Goal: Navigation & Orientation: Find specific page/section

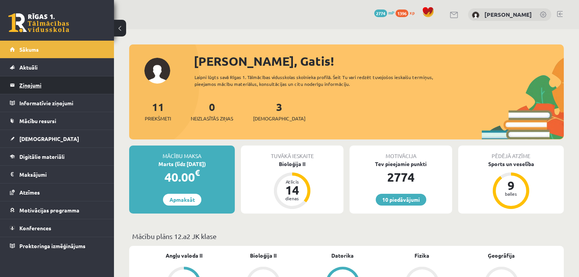
click at [82, 85] on legend "Ziņojumi 0" at bounding box center [61, 84] width 85 height 17
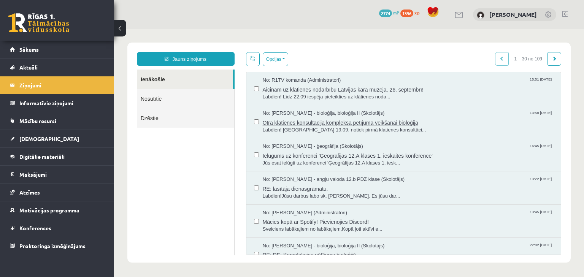
click at [307, 116] on span "No: Elza Saulīte - bioloģija, bioloģija II (Skolotājs)" at bounding box center [324, 113] width 122 height 7
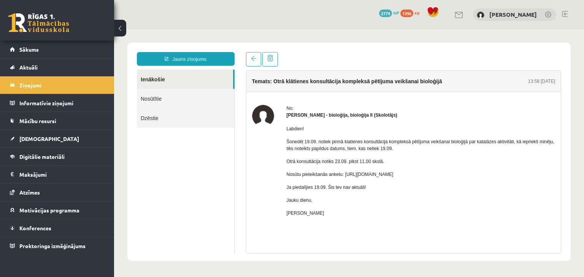
drag, startPoint x: 503, startPoint y: 141, endPoint x: 486, endPoint y: 147, distance: 17.9
click at [486, 147] on p "Šonedēļ 19.09. notiek pirmā klatienes konsultācija kompleksā pētījuma veikšanai…" at bounding box center [421, 145] width 269 height 14
drag, startPoint x: 484, startPoint y: 141, endPoint x: 492, endPoint y: 141, distance: 7.6
click at [492, 141] on p "Šonedēļ 19.09. notiek pirmā klatienes konsultācija kompleksā pētījuma veikšanai…" at bounding box center [421, 145] width 269 height 14
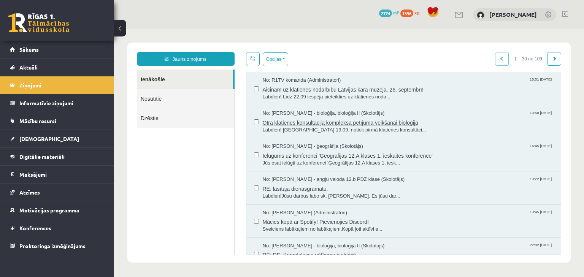
scroll to position [61, 0]
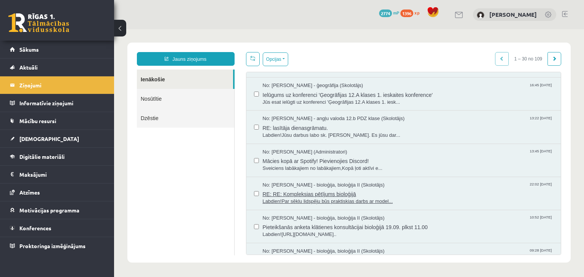
click at [323, 189] on span "RE: RE: Kompleksias pētījums bioloģijā" at bounding box center [408, 194] width 291 height 10
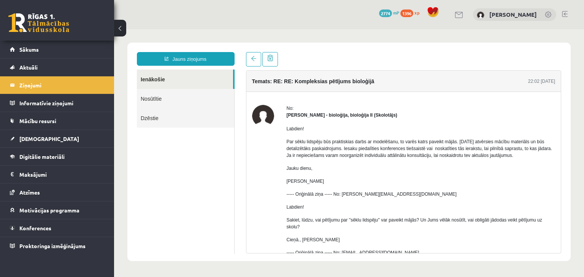
scroll to position [0, 0]
drag, startPoint x: 536, startPoint y: 151, endPoint x: 460, endPoint y: 160, distance: 76.2
click at [460, 160] on div "Labdien! Par sēklu lidspēju būs praktiskias darbs ar modelēšanu, to varēs katrs…" at bounding box center [421, 283] width 269 height 328
drag, startPoint x: 336, startPoint y: 156, endPoint x: 535, endPoint y: 160, distance: 199.2
click at [542, 156] on p "Par sēklu lidspēju būs praktiskias darbs ar modelēšanu, to varēs katrs paveikt …" at bounding box center [421, 148] width 269 height 21
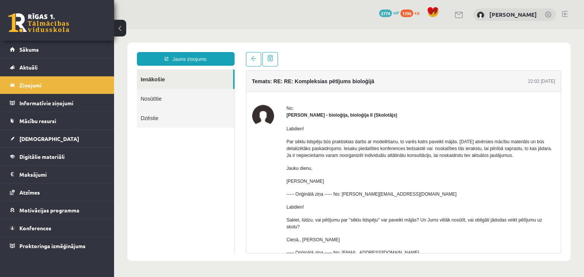
click at [508, 166] on p "Jauku dienu," at bounding box center [421, 168] width 269 height 7
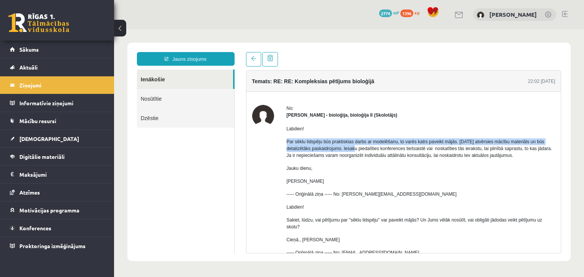
drag, startPoint x: 303, startPoint y: 140, endPoint x: 349, endPoint y: 150, distance: 46.8
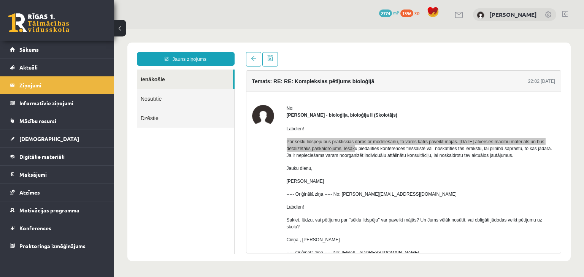
click at [45, 22] on link at bounding box center [38, 22] width 61 height 19
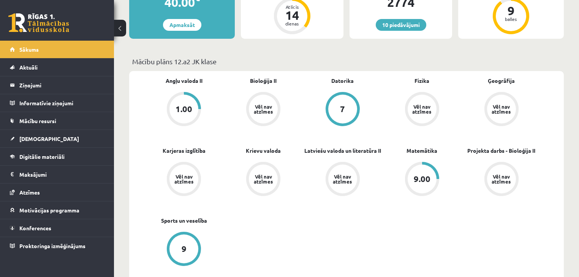
scroll to position [243, 0]
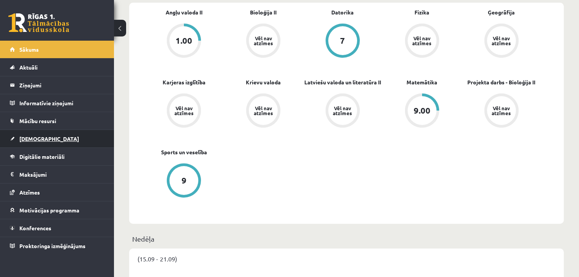
click at [56, 135] on link "[DEMOGRAPHIC_DATA]" at bounding box center [57, 138] width 95 height 17
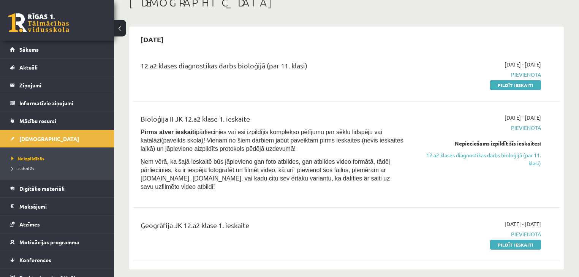
scroll to position [61, 0]
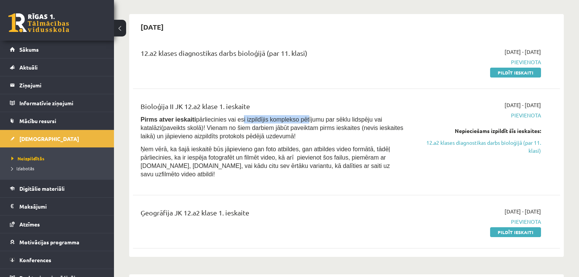
drag, startPoint x: 230, startPoint y: 119, endPoint x: 291, endPoint y: 120, distance: 60.5
click at [291, 118] on span "Pirms atver ieskaiti pārliecinies vai esi izpildījis komplekso pētījumu par sēk…" at bounding box center [272, 127] width 263 height 23
drag, startPoint x: 286, startPoint y: 132, endPoint x: 250, endPoint y: 133, distance: 36.1
click at [285, 133] on p "Pirms atver ieskaiti pārliecinies vai esi izpildījis komplekso pētījumu par sēk…" at bounding box center [272, 127] width 263 height 25
click at [31, 123] on span "Mācību resursi" at bounding box center [37, 120] width 37 height 7
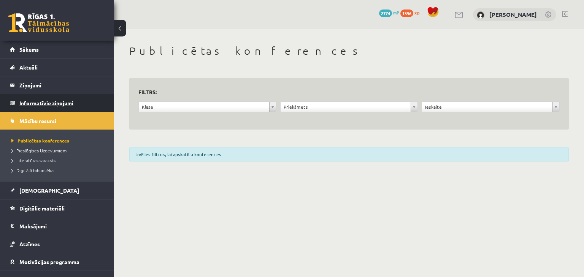
click at [35, 106] on legend "Informatīvie ziņojumi 0" at bounding box center [61, 102] width 85 height 17
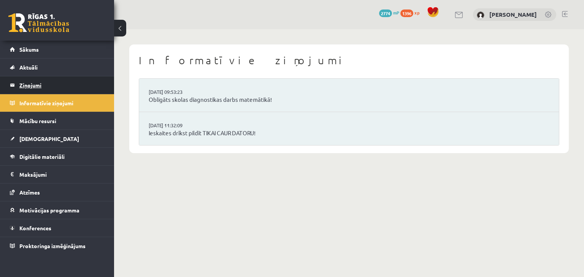
click at [28, 90] on legend "Ziņojumi 0" at bounding box center [61, 84] width 85 height 17
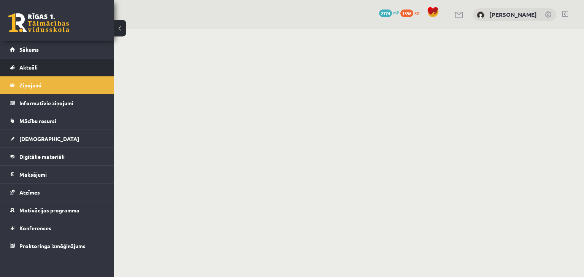
click at [25, 73] on link "Aktuāli" at bounding box center [57, 67] width 95 height 17
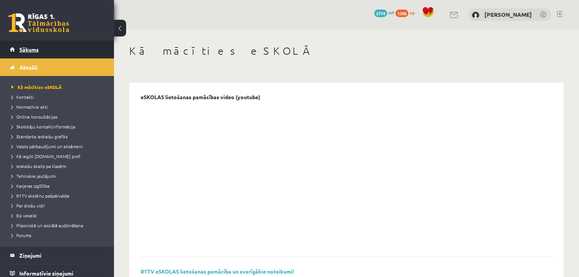
click at [25, 51] on span "Sākums" at bounding box center [28, 49] width 19 height 7
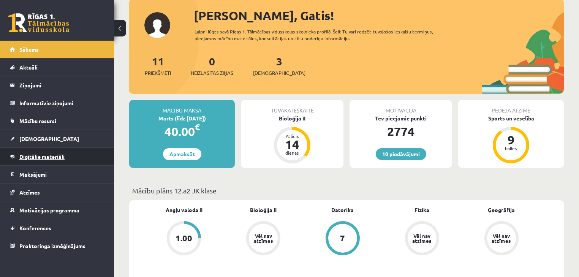
scroll to position [61, 0]
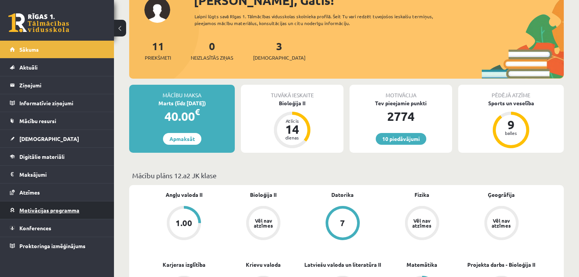
click at [53, 207] on span "Motivācijas programma" at bounding box center [49, 210] width 60 height 7
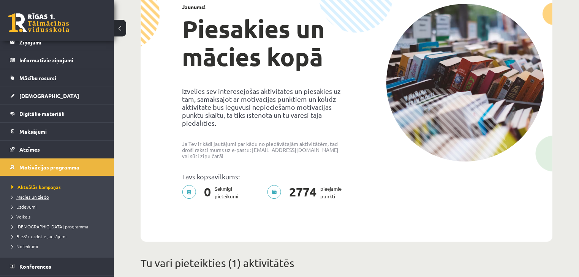
scroll to position [58, 0]
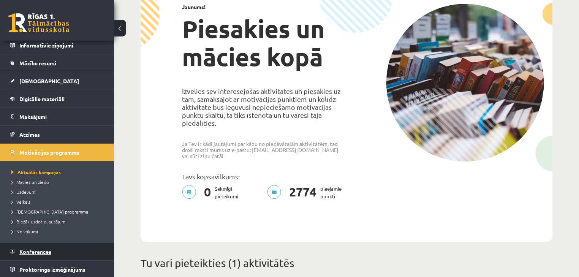
click at [79, 246] on link "Konferences" at bounding box center [57, 251] width 95 height 17
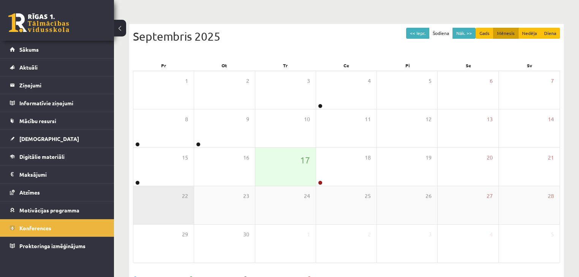
click at [169, 189] on div "22" at bounding box center [163, 205] width 60 height 38
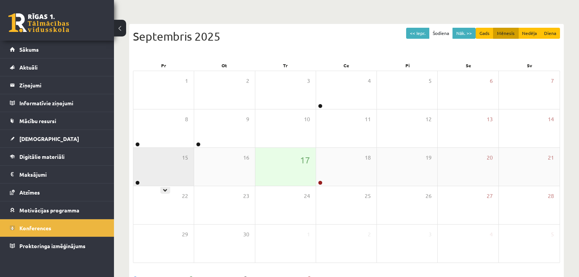
click at [166, 184] on div "15" at bounding box center [163, 167] width 60 height 38
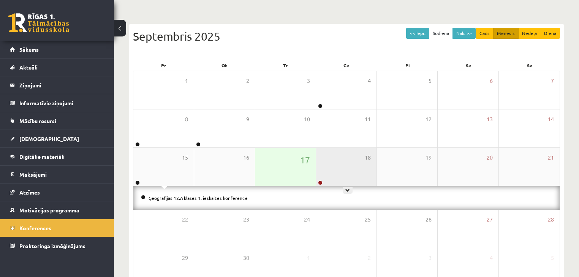
click at [338, 169] on div "18" at bounding box center [346, 167] width 60 height 38
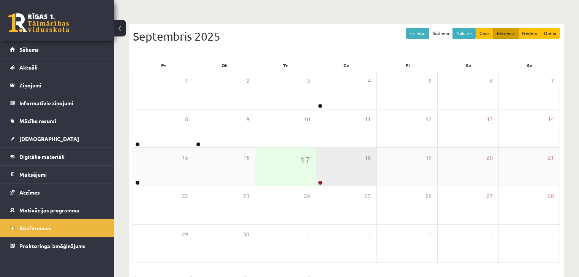
click at [338, 169] on div "18" at bounding box center [346, 167] width 60 height 38
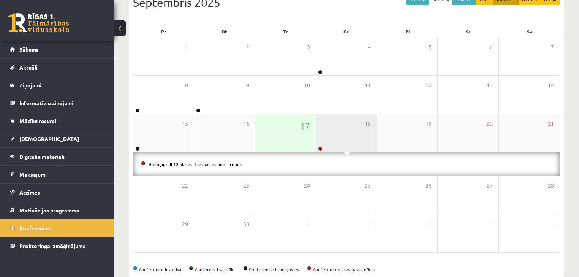
scroll to position [109, 0]
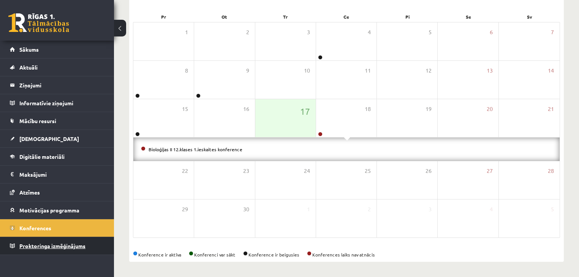
click at [75, 247] on span "Proktoringa izmēģinājums" at bounding box center [52, 246] width 66 height 7
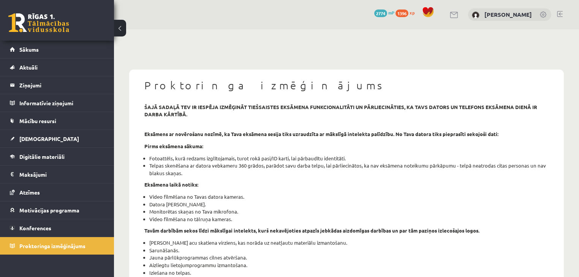
scroll to position [61, 0]
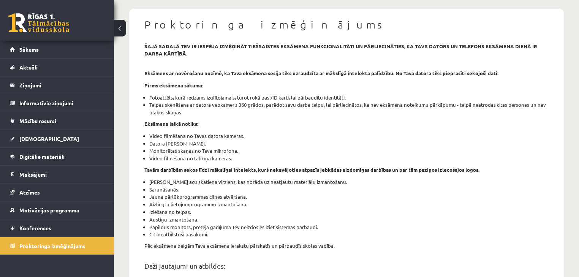
click at [49, 21] on link at bounding box center [38, 22] width 61 height 19
